Goal: Information Seeking & Learning: Learn about a topic

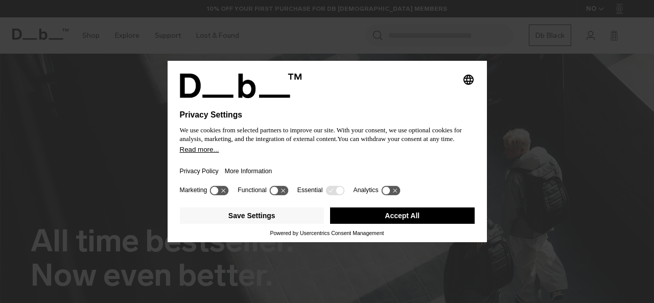
click at [395, 214] on button "Accept All" at bounding box center [402, 215] width 145 height 16
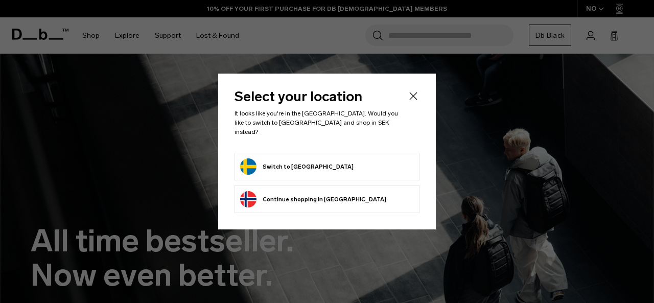
click at [341, 158] on form "Switch to [GEOGRAPHIC_DATA]" at bounding box center [327, 166] width 174 height 16
click at [269, 161] on button "Switch to [GEOGRAPHIC_DATA]" at bounding box center [296, 166] width 113 height 16
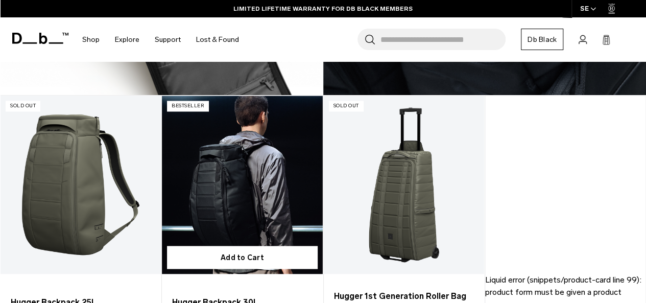
scroll to position [817, 0]
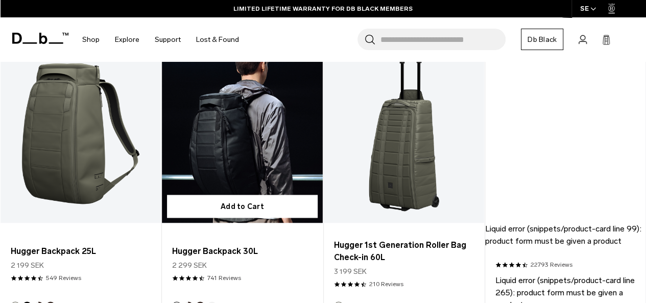
click at [273, 155] on link "Hugger Backpack 30L" at bounding box center [242, 133] width 160 height 178
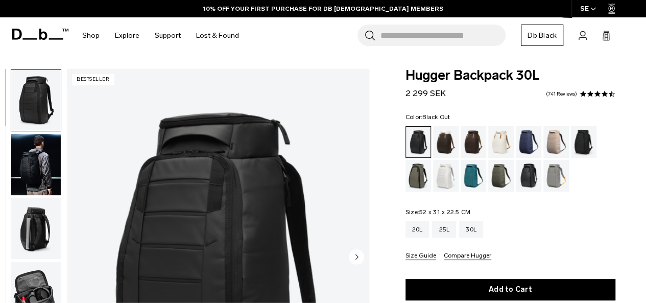
click at [43, 232] on img "button" at bounding box center [36, 228] width 50 height 61
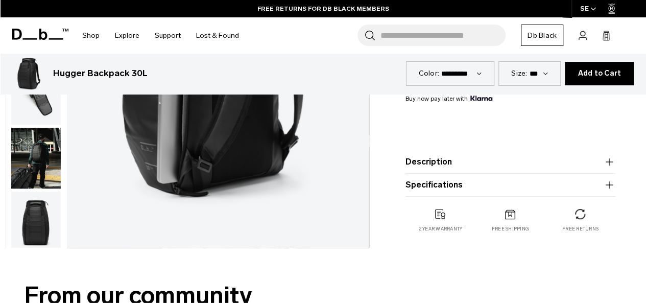
scroll to position [204, 0]
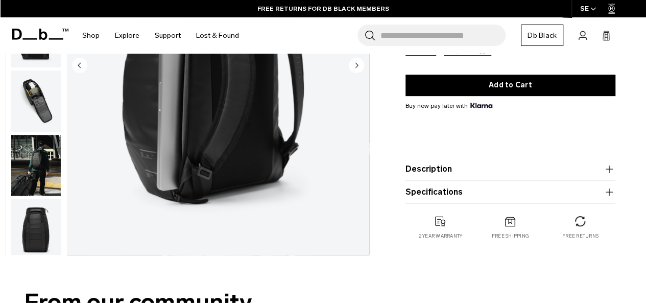
click at [440, 164] on button "Description" at bounding box center [511, 169] width 210 height 12
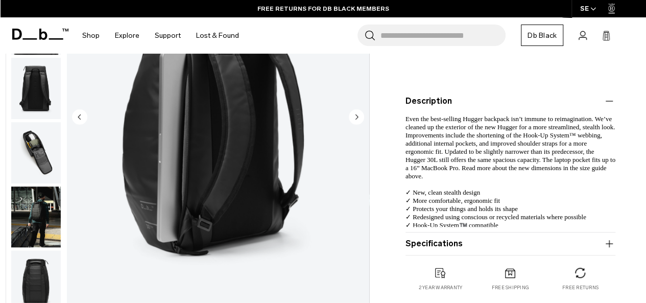
scroll to position [307, 0]
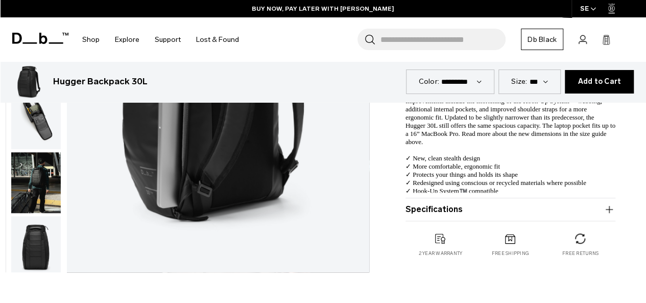
click at [574, 211] on button "Specifications" at bounding box center [511, 209] width 210 height 12
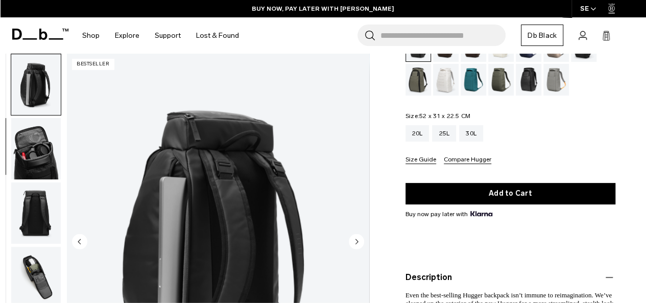
scroll to position [0, 0]
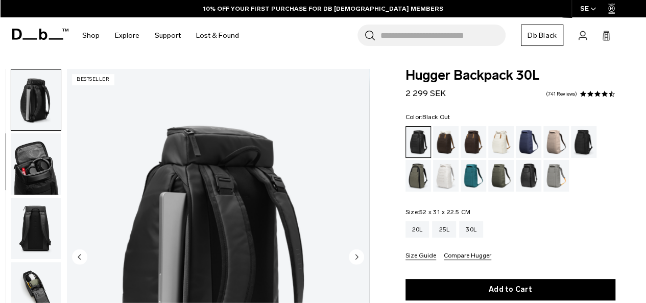
click at [40, 178] on img "button" at bounding box center [36, 163] width 50 height 61
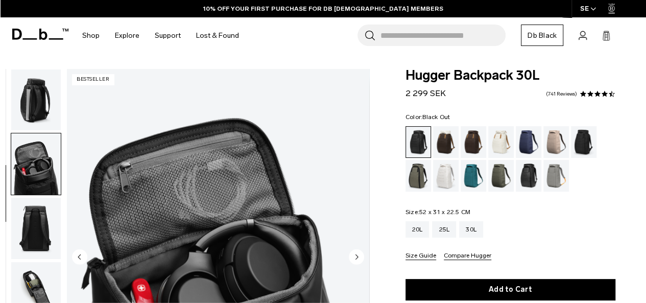
scroll to position [193, 0]
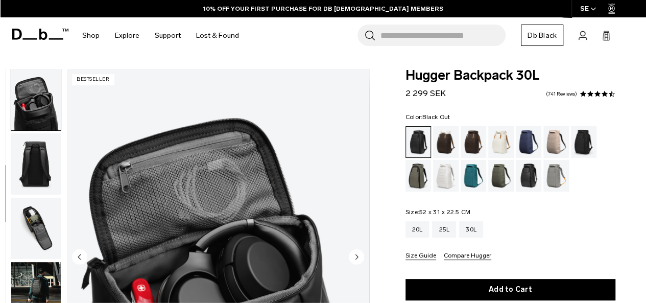
click at [42, 177] on img "button" at bounding box center [36, 163] width 50 height 61
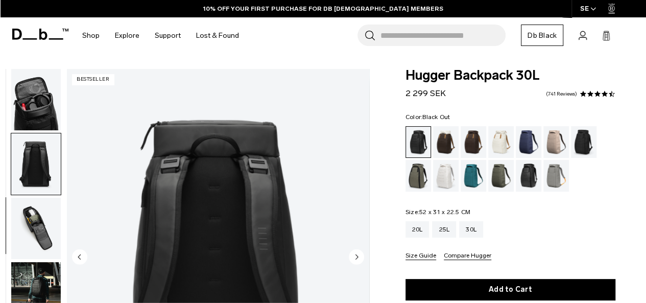
scroll to position [257, 0]
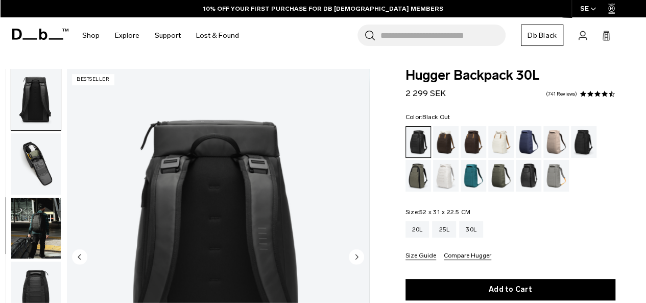
click at [52, 232] on img "button" at bounding box center [36, 228] width 50 height 61
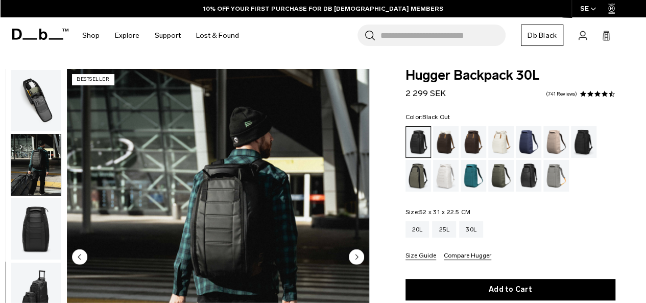
scroll to position [328, 0]
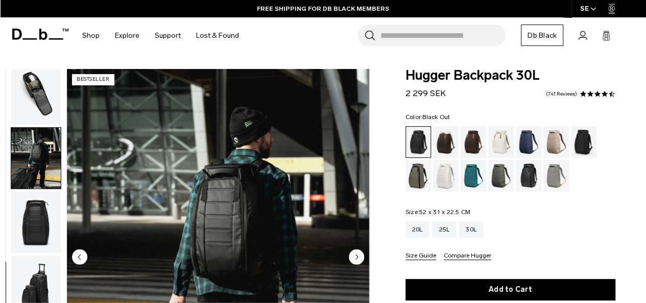
click at [29, 286] on img "button" at bounding box center [36, 286] width 50 height 61
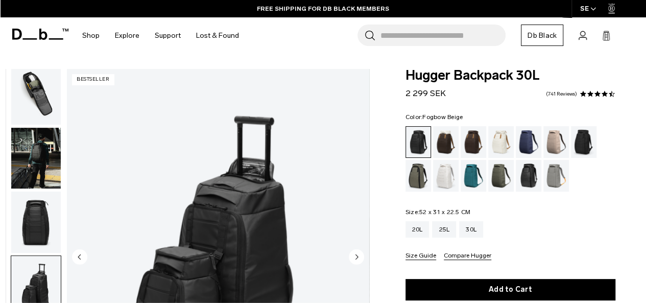
click at [560, 142] on div "Fogbow Beige" at bounding box center [557, 142] width 26 height 32
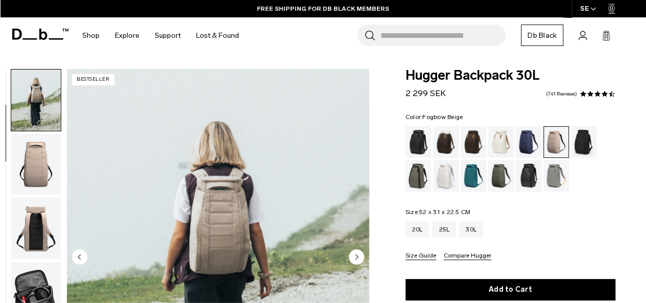
click at [21, 229] on img "button" at bounding box center [36, 228] width 50 height 61
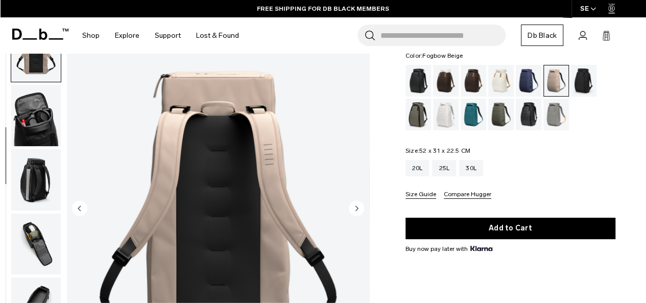
scroll to position [51, 0]
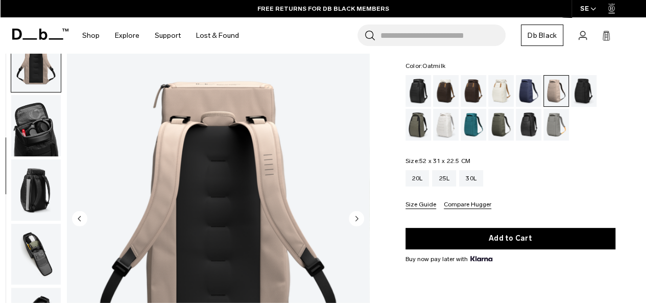
click at [500, 89] on div "Oatmilk" at bounding box center [501, 91] width 26 height 32
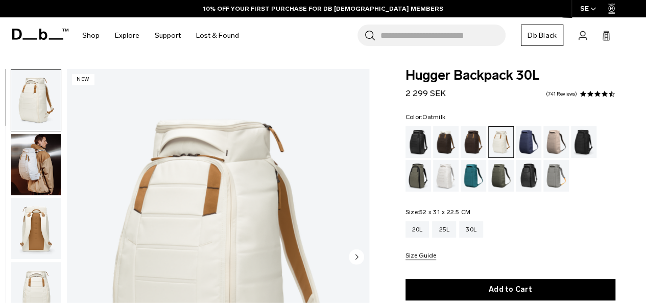
click at [25, 174] on img "button" at bounding box center [36, 164] width 50 height 61
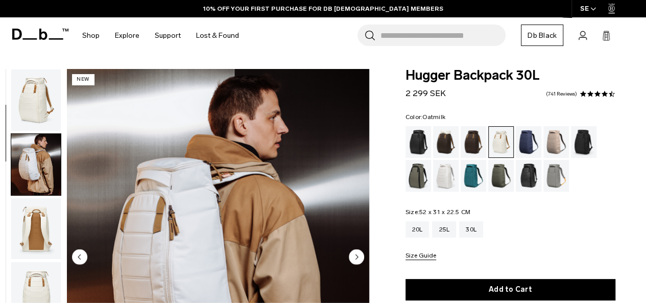
scroll to position [64, 0]
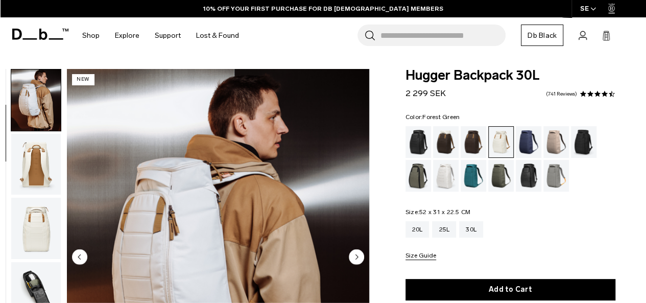
click at [421, 179] on div "Forest Green" at bounding box center [419, 176] width 26 height 32
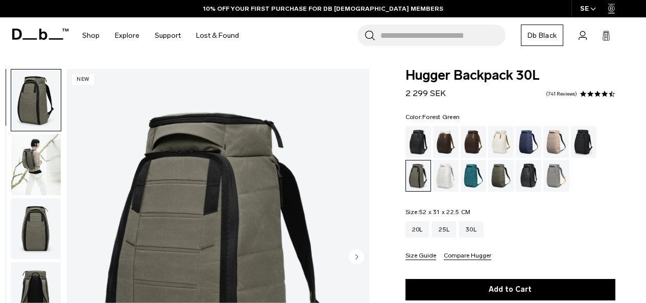
click at [39, 164] on img "button" at bounding box center [36, 164] width 50 height 61
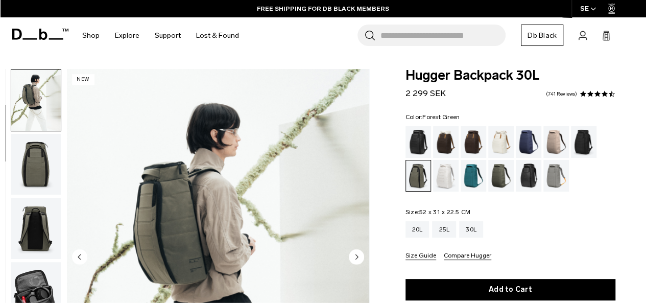
click at [46, 169] on img "button" at bounding box center [36, 164] width 50 height 61
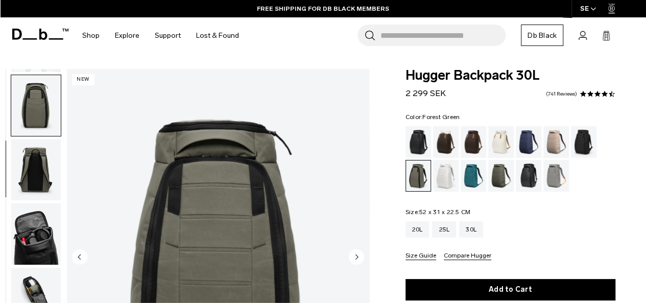
scroll to position [129, 0]
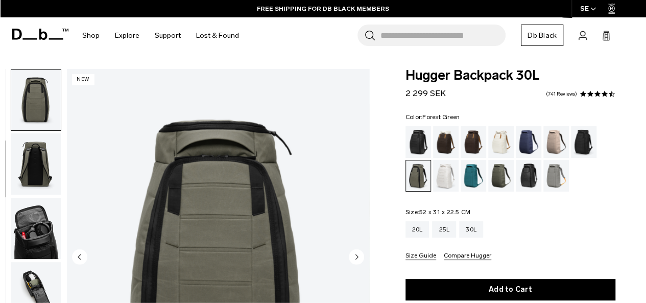
click at [247, 213] on img "3 / 10" at bounding box center [218, 258] width 302 height 378
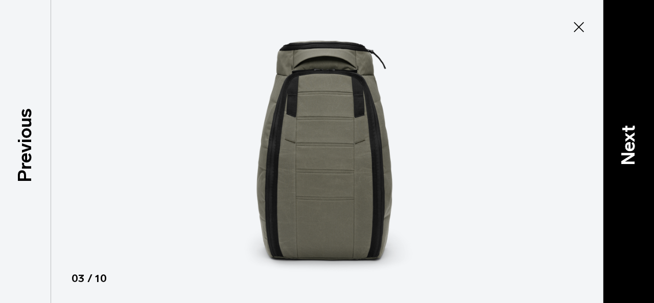
click at [634, 140] on p "Next" at bounding box center [629, 145] width 28 height 40
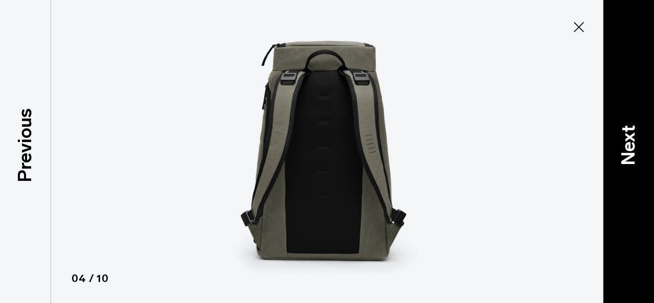
click at [634, 140] on p "Next" at bounding box center [629, 145] width 28 height 40
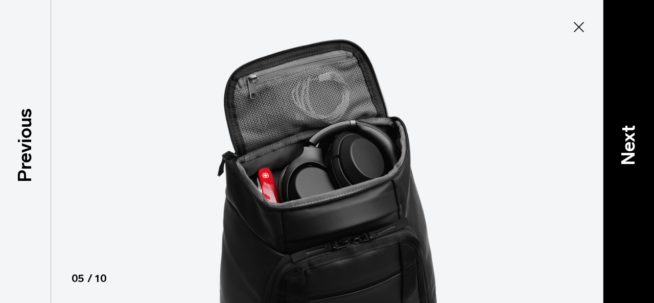
click at [633, 140] on p "Next" at bounding box center [629, 145] width 28 height 40
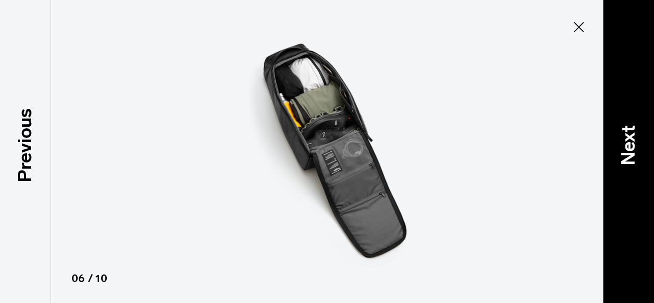
click at [633, 140] on p "Next" at bounding box center [629, 145] width 28 height 40
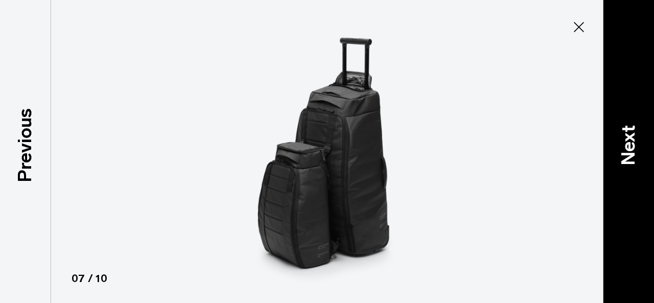
click at [633, 140] on p "Next" at bounding box center [629, 145] width 28 height 40
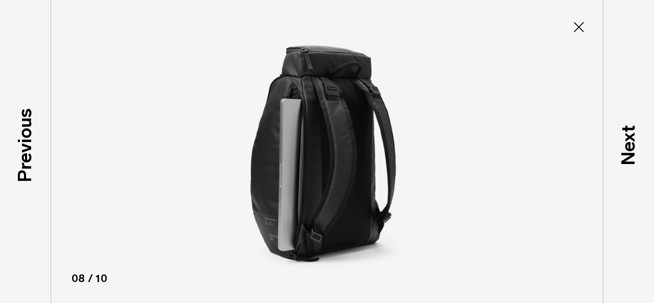
drag, startPoint x: 585, startPoint y: 22, endPoint x: 579, endPoint y: 25, distance: 6.9
click at [584, 22] on icon at bounding box center [579, 27] width 16 height 16
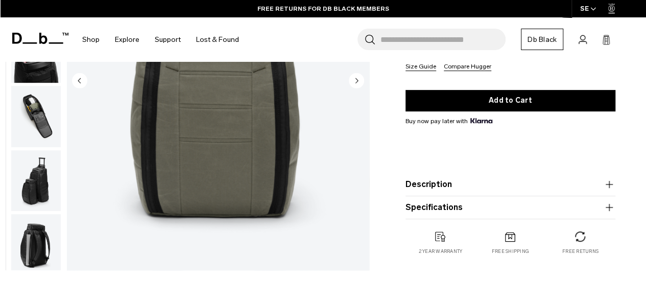
scroll to position [204, 0]
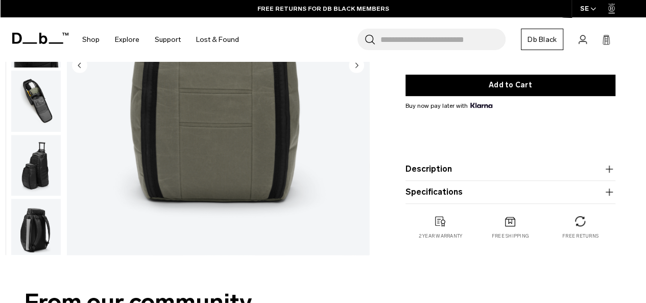
click at [535, 192] on button "Specifications" at bounding box center [511, 192] width 210 height 12
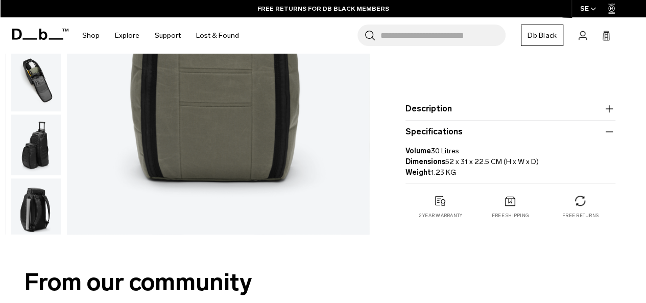
scroll to position [255, 0]
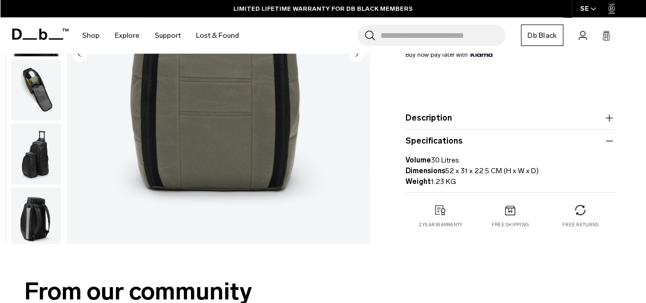
click at [518, 117] on button "Description" at bounding box center [511, 118] width 210 height 12
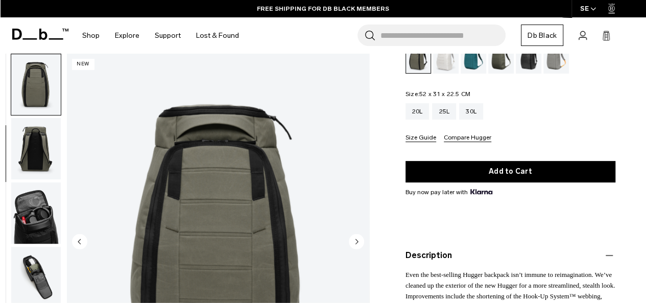
scroll to position [102, 0]
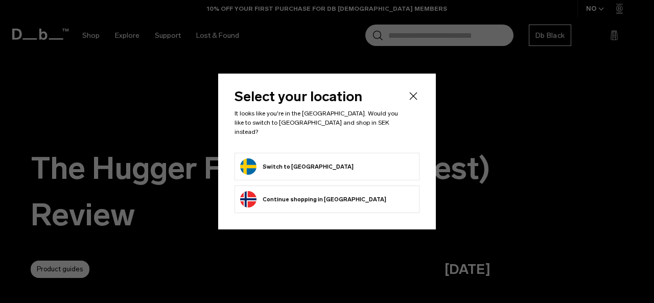
click at [298, 159] on button "Switch to [GEOGRAPHIC_DATA]" at bounding box center [296, 166] width 113 height 16
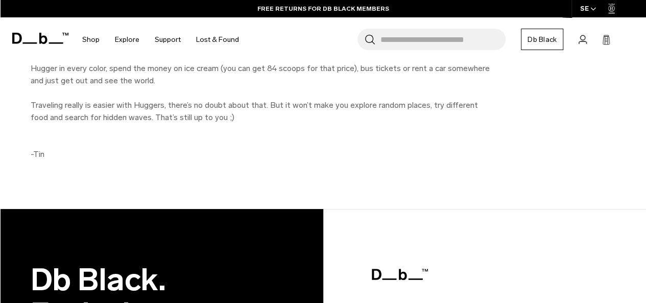
scroll to position [3014, 0]
